Goal: Task Accomplishment & Management: Complete application form

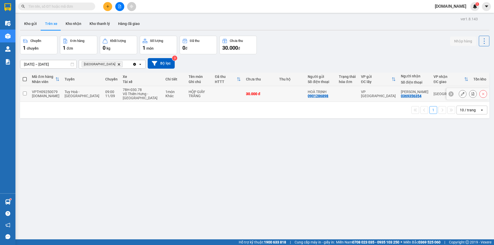
click at [23, 92] on input "checkbox" at bounding box center [25, 94] width 4 height 4
checkbox input "true"
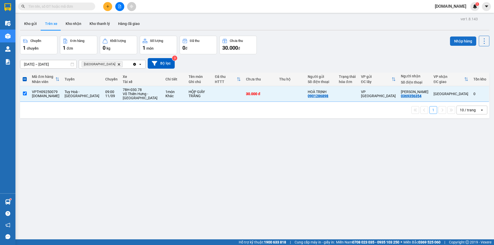
click at [458, 42] on button "Nhập hàng" at bounding box center [463, 41] width 26 height 9
click at [68, 24] on button "Kho nhận" at bounding box center [73, 23] width 24 height 12
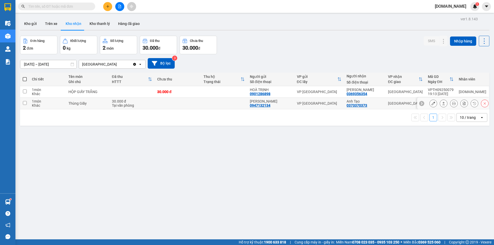
click at [24, 103] on input "checkbox" at bounding box center [25, 103] width 4 height 4
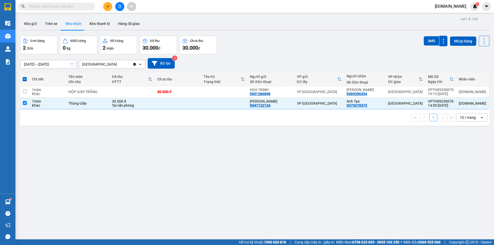
click at [331, 169] on div "ver 1.8.143 Kho gửi Trên xe Kho nhận Kho thanh [PERSON_NAME] đã giao Đơn hàng 2…" at bounding box center [254, 137] width 473 height 245
click at [24, 103] on input "checkbox" at bounding box center [25, 103] width 4 height 4
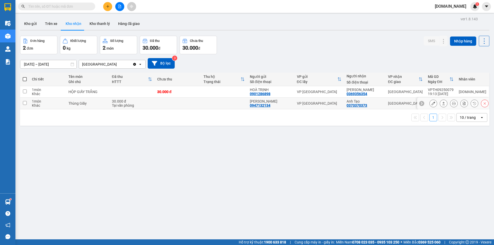
click at [25, 102] on input "checkbox" at bounding box center [25, 103] width 4 height 4
checkbox input "true"
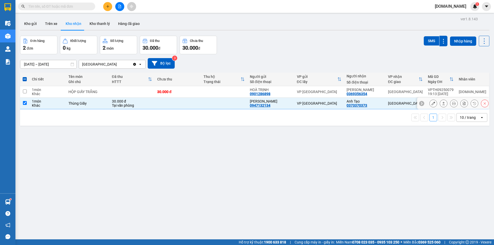
click at [431, 102] on icon at bounding box center [433, 104] width 4 height 4
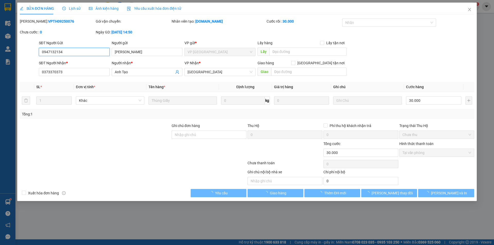
type input "0947132134"
type input "[PERSON_NAME]"
type input "0373370373"
type input "Anh Tạo"
type input "30.000"
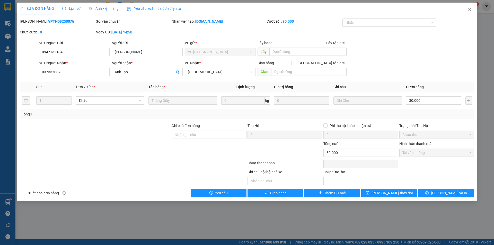
click at [70, 10] on span "Lịch sử" at bounding box center [71, 8] width 18 height 4
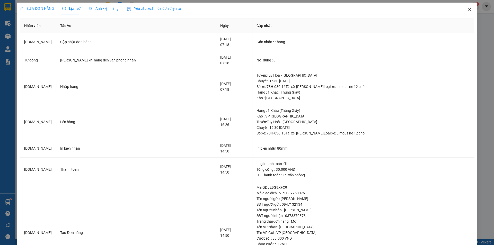
click at [468, 9] on icon "close" at bounding box center [469, 9] width 3 height 3
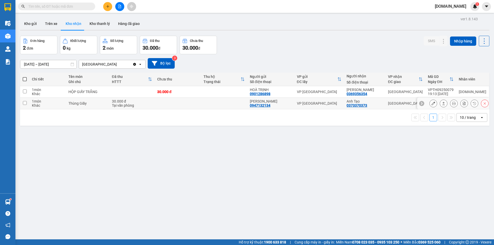
drag, startPoint x: 23, startPoint y: 104, endPoint x: 25, endPoint y: 104, distance: 2.9
click at [23, 104] on input "checkbox" at bounding box center [25, 103] width 4 height 4
checkbox input "true"
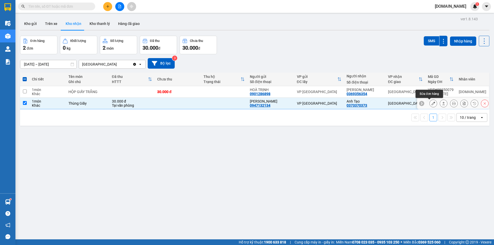
click at [431, 104] on icon at bounding box center [433, 104] width 4 height 4
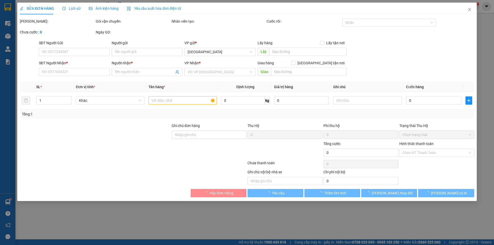
type input "0947132134"
type input "[PERSON_NAME]"
type input "0373370373"
type input "Anh Tạo"
type input "30.000"
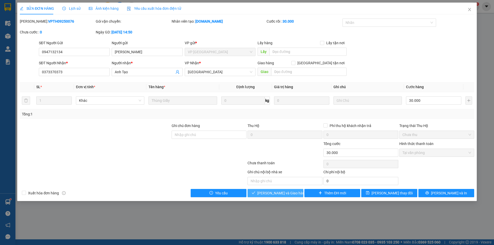
click at [285, 193] on span "[PERSON_NAME] và Giao hàng" at bounding box center [281, 193] width 49 height 6
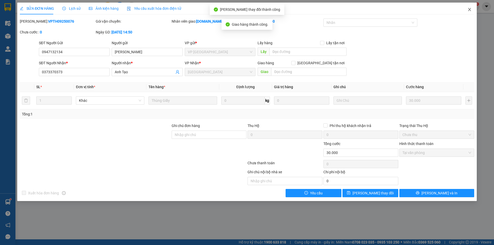
click at [471, 9] on icon "close" at bounding box center [469, 9] width 4 height 4
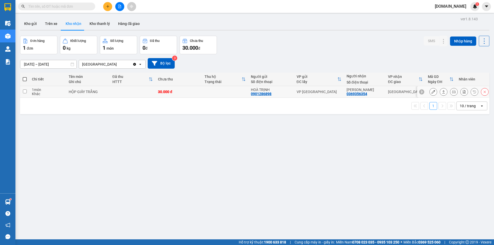
click at [363, 94] on div "0369356354" at bounding box center [357, 94] width 21 height 4
copy div "0369356354"
click at [26, 92] on input "checkbox" at bounding box center [25, 92] width 4 height 4
checkbox input "true"
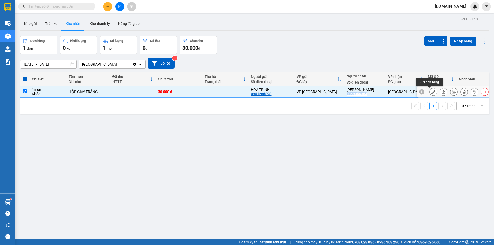
click at [432, 92] on button at bounding box center [433, 91] width 7 height 9
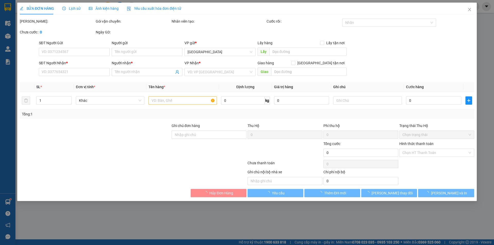
type input "0901286898"
type input "HOÀ TRỊNH"
type input "0369356354"
type input "[PERSON_NAME]"
type input "30.000"
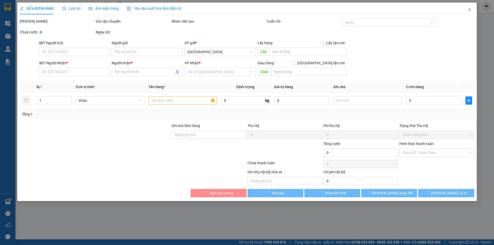
type input "30.000"
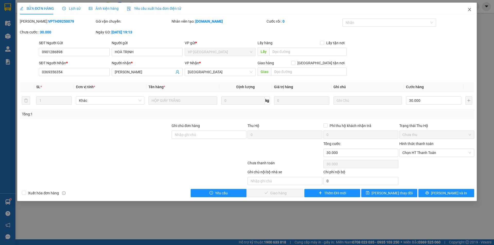
click at [467, 7] on span "Close" at bounding box center [469, 10] width 14 height 14
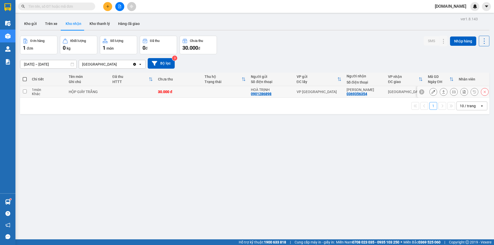
click at [27, 91] on td at bounding box center [24, 92] width 9 height 12
checkbox input "true"
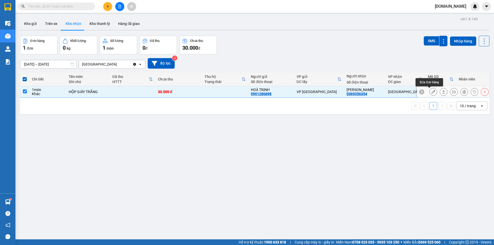
click at [431, 92] on icon at bounding box center [433, 92] width 4 height 4
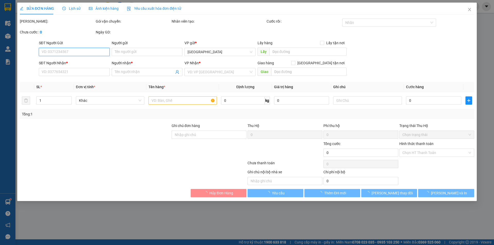
type input "0901286898"
type input "HOÀ TRỊNH"
type input "0369356354"
type input "[PERSON_NAME]"
type input "30.000"
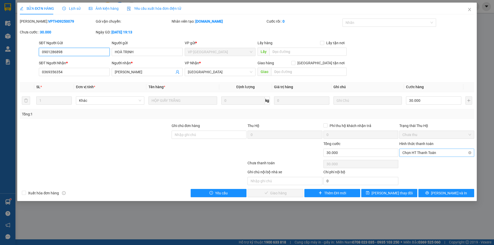
click at [439, 153] on span "Chọn HT Thanh Toán" at bounding box center [436, 153] width 69 height 8
click at [415, 162] on div "Tại văn phòng" at bounding box center [436, 163] width 69 height 6
type input "0"
click at [277, 193] on span "[PERSON_NAME] và Giao hàng" at bounding box center [281, 193] width 49 height 6
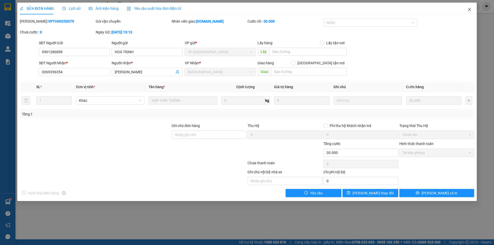
click at [470, 7] on span "Close" at bounding box center [469, 10] width 14 height 14
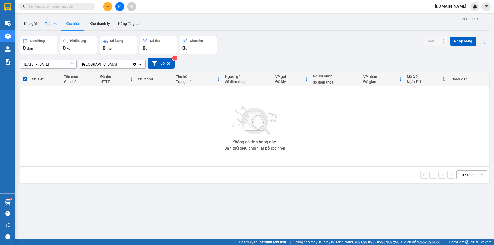
click at [48, 24] on button "Trên xe" at bounding box center [51, 23] width 21 height 12
